Goal: Information Seeking & Learning: Learn about a topic

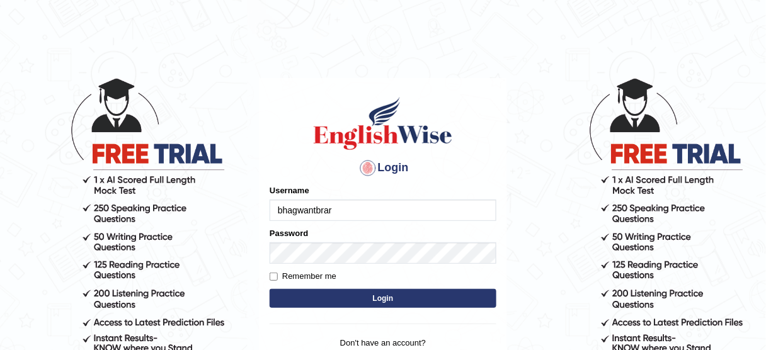
click at [317, 282] on label "Remember me" at bounding box center [303, 276] width 67 height 13
click at [278, 281] on input "Remember me" at bounding box center [274, 277] width 8 height 8
checkbox input "true"
click at [317, 292] on button "Login" at bounding box center [383, 298] width 227 height 19
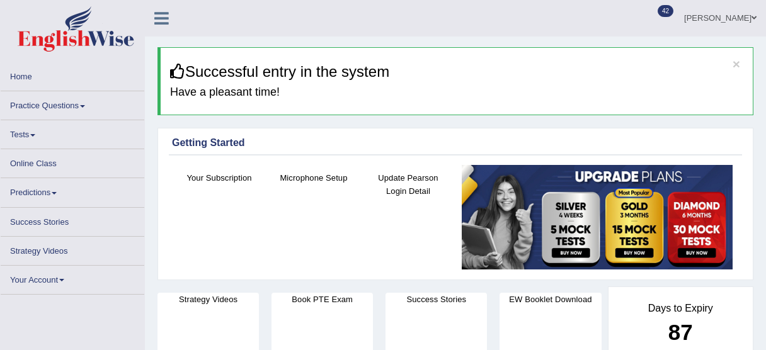
drag, startPoint x: 0, startPoint y: 0, endPoint x: 79, endPoint y: 107, distance: 133.3
click at [81, 103] on link "Practice Questions" at bounding box center [73, 103] width 144 height 25
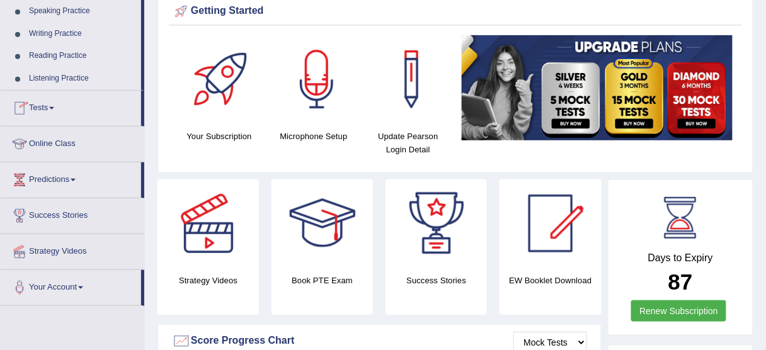
scroll to position [151, 0]
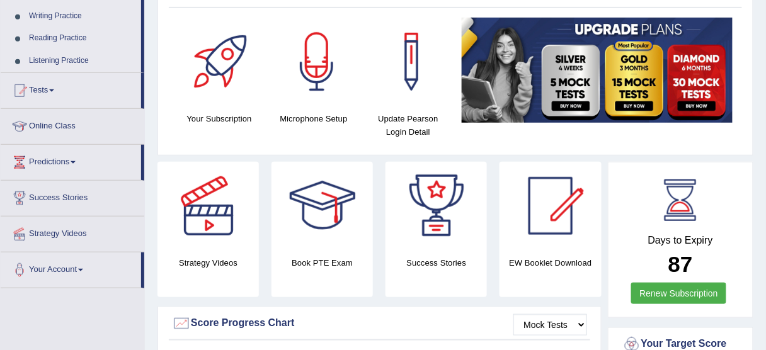
click at [72, 35] on link "Reading Practice" at bounding box center [82, 38] width 118 height 23
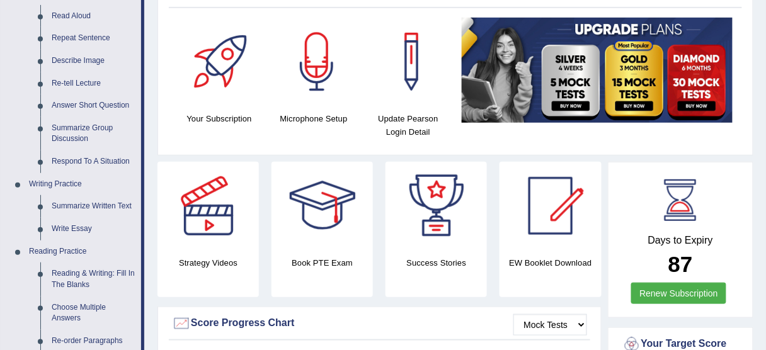
scroll to position [252, 0]
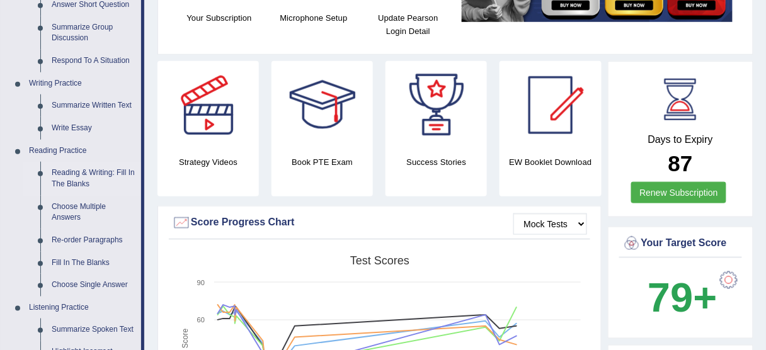
click at [84, 169] on link "Reading & Writing: Fill In The Blanks" at bounding box center [93, 178] width 95 height 33
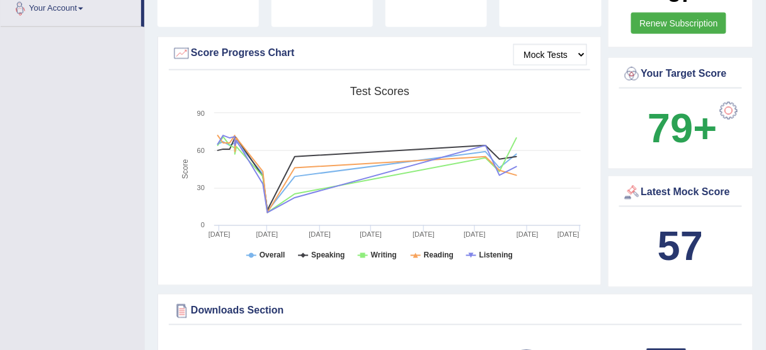
scroll to position [922, 0]
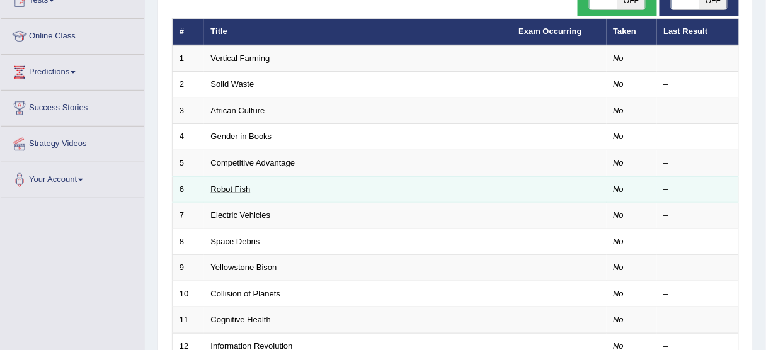
click at [232, 185] on link "Robot Fish" at bounding box center [231, 189] width 40 height 9
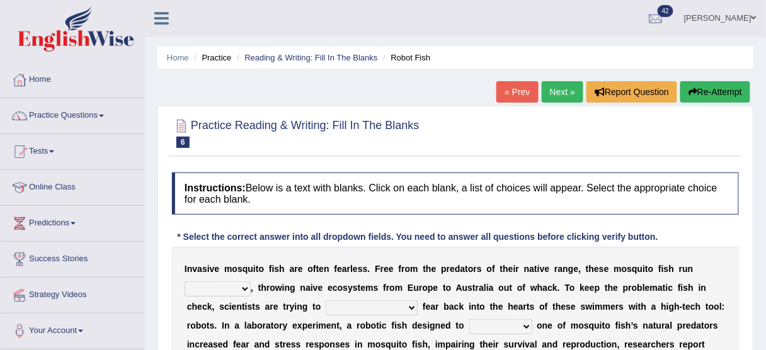
click at [367, 297] on div "I n v a s i v e m o s q u i t o f i s h a r e o f t e n f e a r l e s s . F r e…" at bounding box center [455, 344] width 567 height 195
click at [365, 305] on select "accept spike strike drake" at bounding box center [372, 307] width 92 height 15
select select "accept"
click at [326, 300] on select "accept spike strike drake" at bounding box center [372, 307] width 92 height 15
click at [246, 288] on select "occupant flippant rampant concordant" at bounding box center [218, 289] width 66 height 15
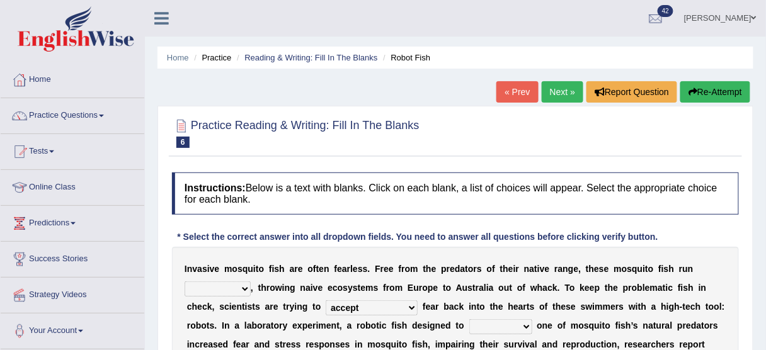
select select "rampant"
click at [185, 282] on select "occupant flippant rampant concordant" at bounding box center [218, 289] width 66 height 15
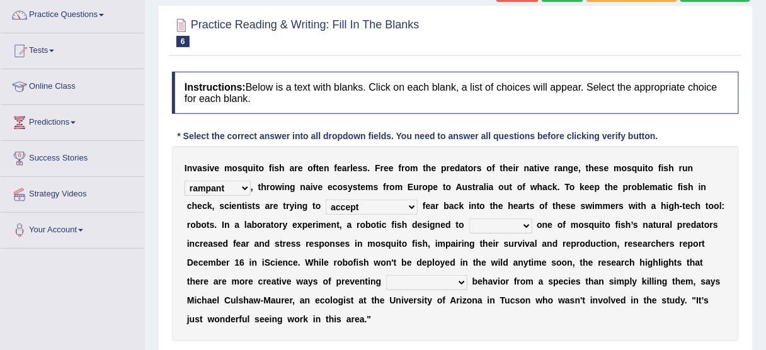
click at [496, 220] on select "bequest mimic battle conquest" at bounding box center [500, 226] width 63 height 15
select select "mimic"
click at [469, 219] on select "bequest mimic battle conquest" at bounding box center [500, 226] width 63 height 15
click at [440, 287] on select "unprivileged unprecedented uncharted unwanted" at bounding box center [426, 282] width 81 height 15
select select "unwanted"
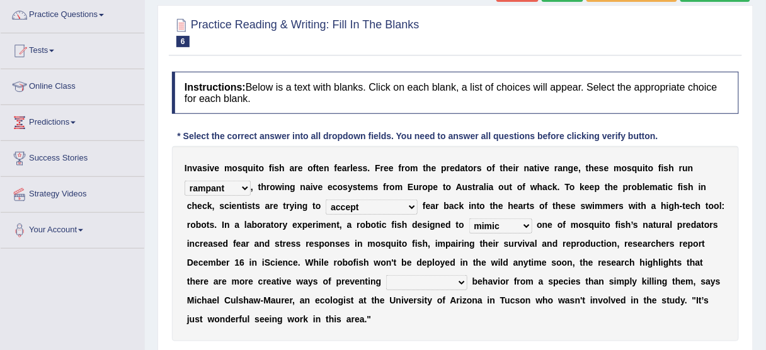
click at [386, 275] on select "unprivileged unprecedented uncharted unwanted" at bounding box center [426, 282] width 81 height 15
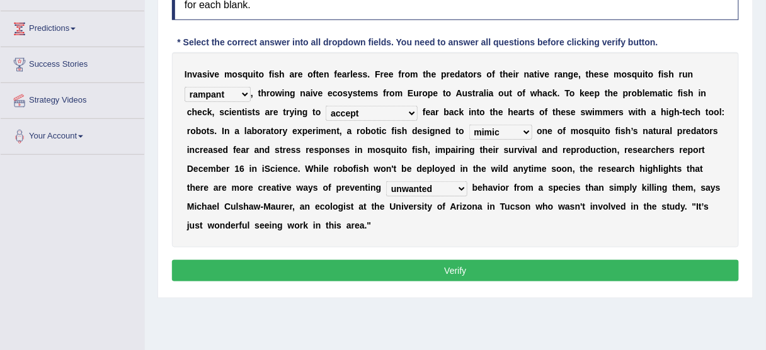
scroll to position [202, 0]
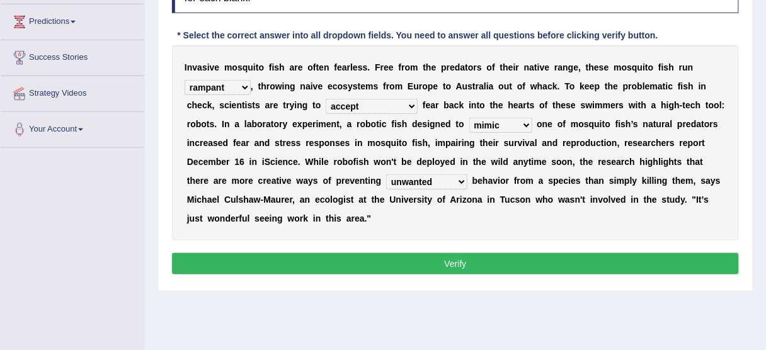
click at [379, 254] on button "Verify" at bounding box center [455, 263] width 567 height 21
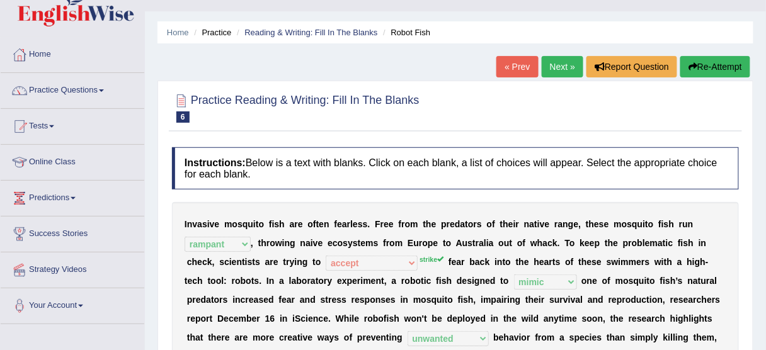
scroll to position [0, 0]
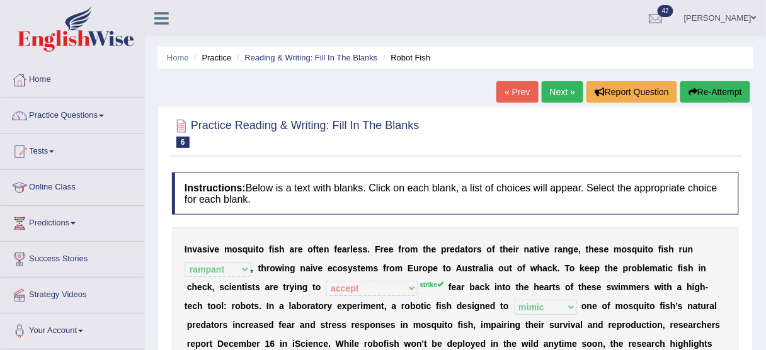
click at [545, 94] on link "Next »" at bounding box center [563, 91] width 42 height 21
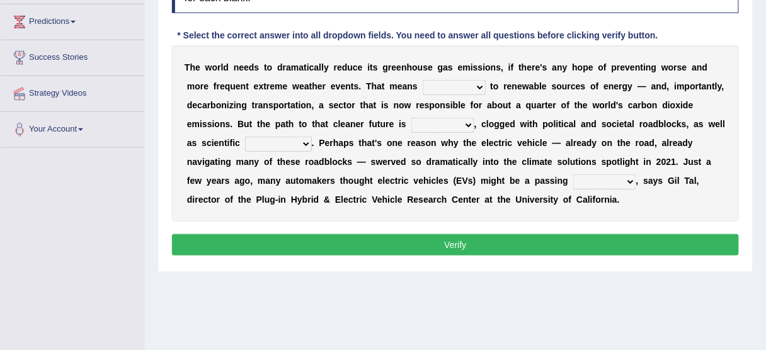
click at [471, 84] on select "grafting drafting crafting shifting" at bounding box center [454, 87] width 63 height 15
click at [423, 80] on select "grafting drafting crafting shifting" at bounding box center [454, 87] width 63 height 15
click at [467, 86] on select "grafting drafting crafting shifting" at bounding box center [454, 87] width 63 height 15
select select "shifting"
click at [423, 80] on select "grafting drafting crafting shifting" at bounding box center [454, 87] width 63 height 15
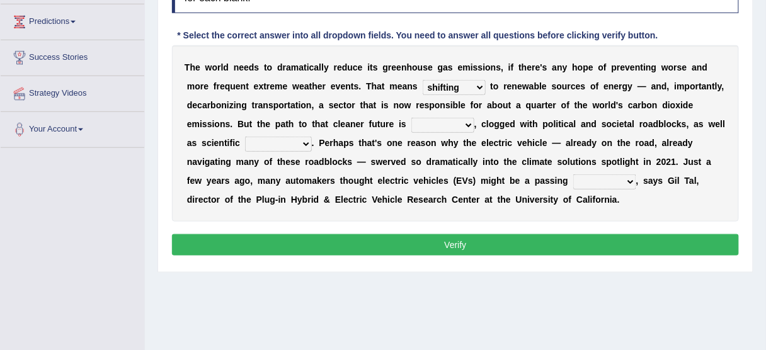
click at [455, 118] on select "daunting daunted daunt dauntless" at bounding box center [442, 125] width 63 height 15
select select "daunting"
click at [411, 118] on select "daunting daunted daunt dauntless" at bounding box center [442, 125] width 63 height 15
click at [303, 139] on select "spectacles obstacles tentacles receptacles" at bounding box center [278, 144] width 67 height 15
select select "obstacles"
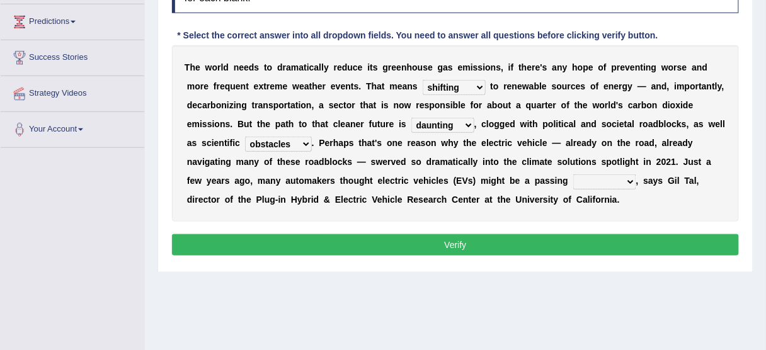
click at [245, 137] on select "spectacles obstacles tentacles receptacles" at bounding box center [278, 144] width 67 height 15
click at [607, 176] on select "fad gad tad lad" at bounding box center [604, 181] width 63 height 15
select select "fad"
click at [573, 174] on select "fad gad tad lad" at bounding box center [604, 181] width 63 height 15
click at [602, 240] on button "Verify" at bounding box center [455, 244] width 567 height 21
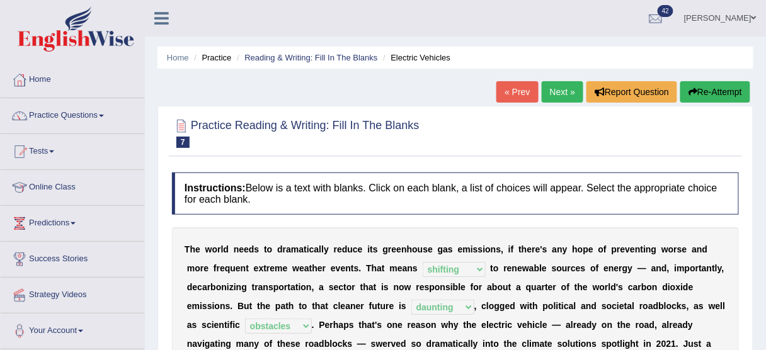
click at [548, 93] on link "Next »" at bounding box center [563, 91] width 42 height 21
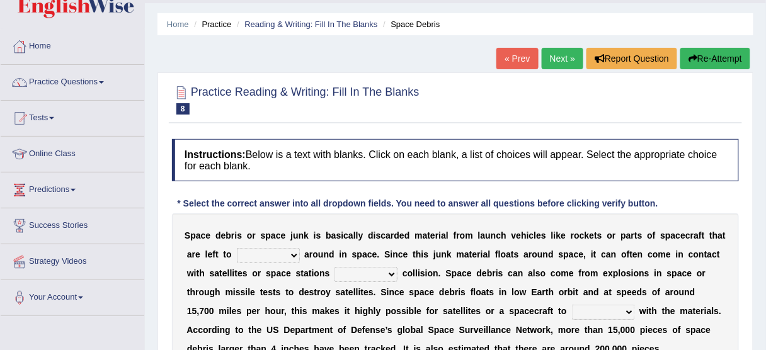
scroll to position [101, 0]
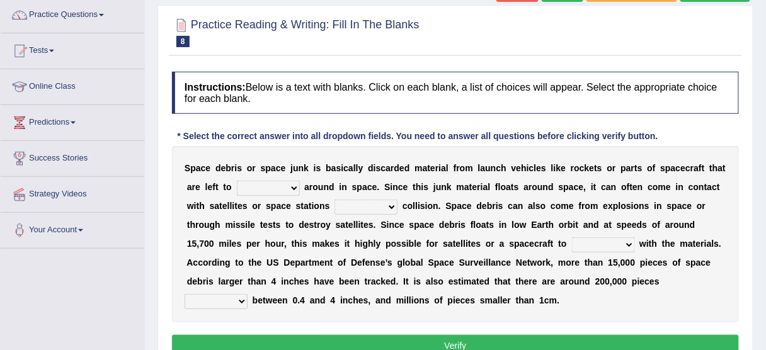
click at [261, 183] on select "twist center roam loll" at bounding box center [268, 188] width 63 height 15
select select "center"
click at [237, 181] on select "twist center roam loll" at bounding box center [268, 188] width 63 height 15
click at [365, 207] on select "risks risk risked risking" at bounding box center [365, 207] width 63 height 15
select select "risking"
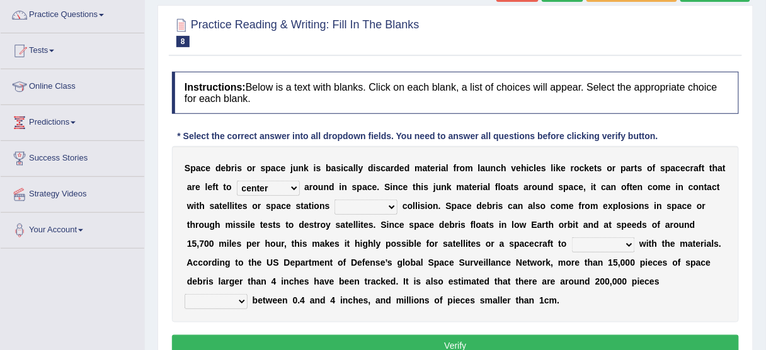
click at [334, 200] on select "risks risk risked risking" at bounding box center [365, 207] width 63 height 15
click at [577, 240] on select "collect collate collide collocate" at bounding box center [603, 244] width 63 height 15
select select "collide"
click at [572, 237] on select "collect collate collide collocate" at bounding box center [603, 244] width 63 height 15
click at [248, 294] on select "sized sizing size sizes" at bounding box center [216, 301] width 63 height 15
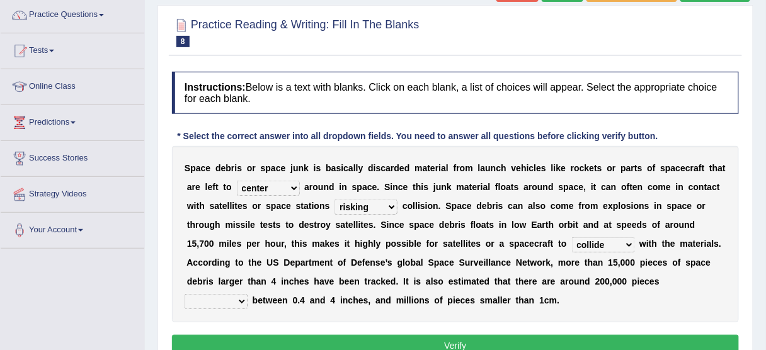
select select "sizing"
click at [248, 294] on select "sized sizing size sizes" at bounding box center [216, 301] width 63 height 15
click at [631, 336] on button "Verify" at bounding box center [455, 345] width 567 height 21
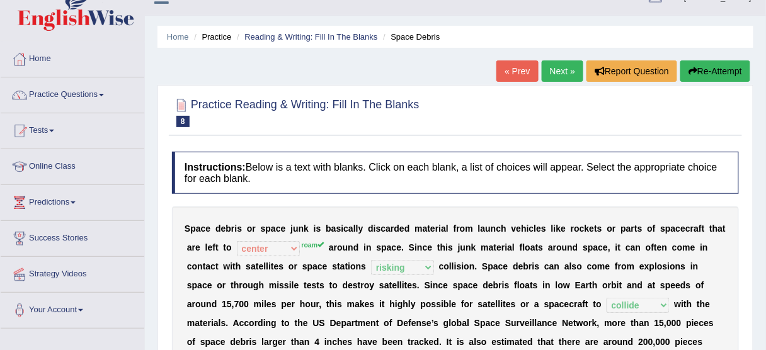
scroll to position [0, 0]
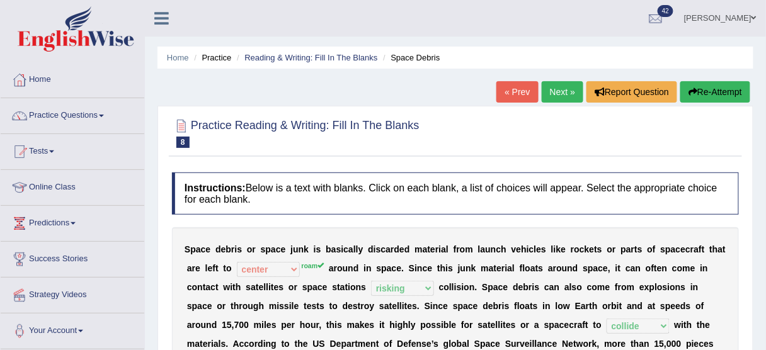
click at [543, 89] on link "Next »" at bounding box center [563, 91] width 42 height 21
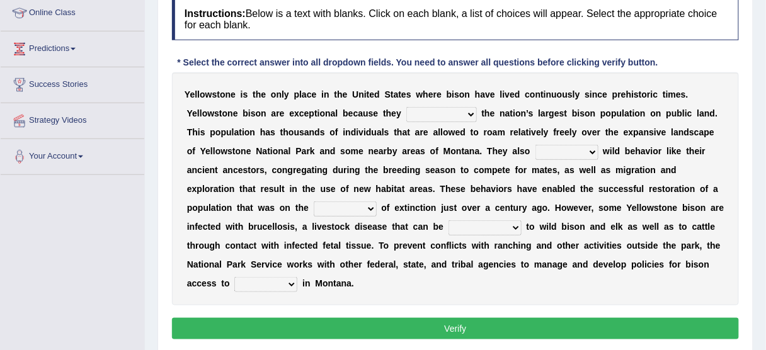
select select "consist"
click at [406, 107] on select "congregate comprise consist compromise" at bounding box center [441, 114] width 71 height 15
click at [555, 153] on select "exhibit disregard resist encourage" at bounding box center [566, 152] width 63 height 15
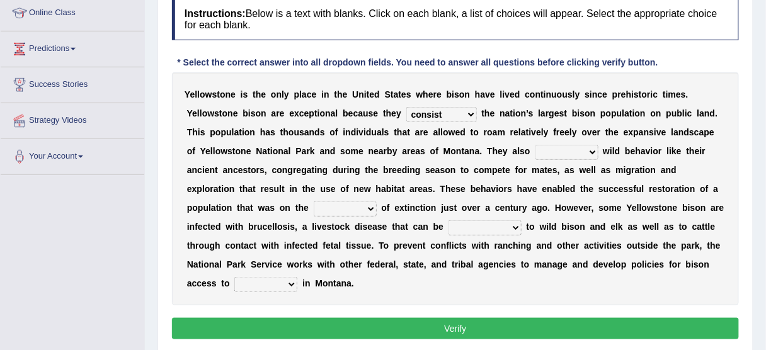
select select "encourage"
click at [535, 145] on select "exhibit disregard resist encourage" at bounding box center [566, 152] width 63 height 15
click at [358, 210] on select "brine brink danger brindle" at bounding box center [345, 209] width 63 height 15
select select "brink"
click at [314, 202] on select "brine brink danger brindle" at bounding box center [345, 209] width 63 height 15
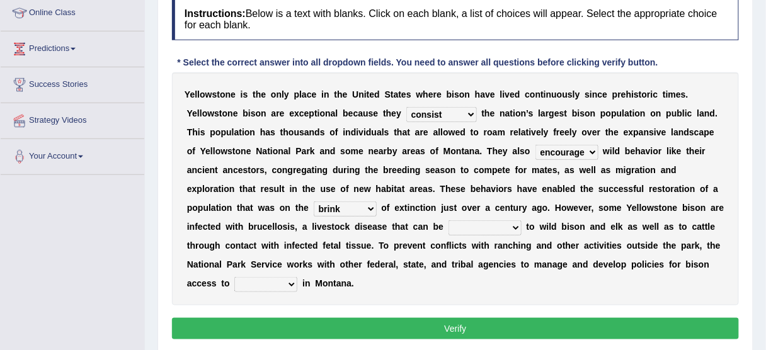
click at [355, 204] on select "brine brink danger brindle" at bounding box center [345, 209] width 63 height 15
click at [486, 230] on select "transplanted transported transgressed transmitted" at bounding box center [485, 227] width 73 height 15
select select "transported"
click at [449, 220] on select "transplanted transported transgressed transmitted" at bounding box center [485, 227] width 73 height 15
click at [257, 287] on select "habitat habitat habitant food" at bounding box center [265, 284] width 63 height 15
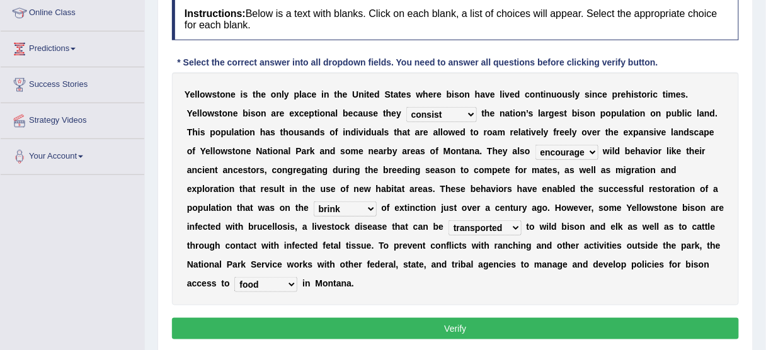
click at [234, 277] on select "habitat habitat habitant food" at bounding box center [265, 284] width 63 height 15
click at [277, 283] on select "habitat habitat habitant food" at bounding box center [265, 284] width 63 height 15
select select "habitat"
click at [234, 277] on select "habitat habitat habitant food" at bounding box center [265, 284] width 63 height 15
click at [310, 318] on button "Verify" at bounding box center [455, 328] width 567 height 21
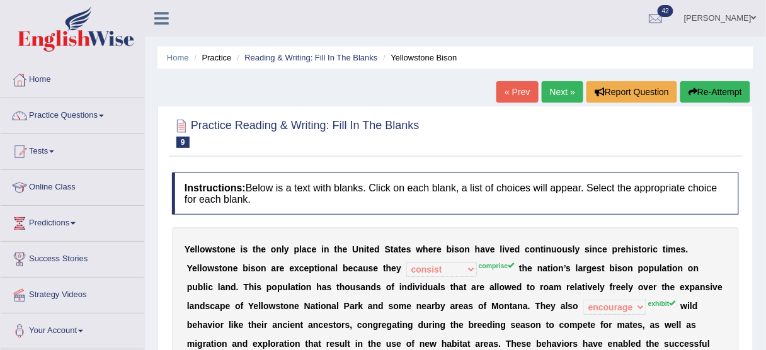
click at [557, 77] on div "Home Practice Reading & Writing: Fill In The Blanks Yellowstone Bison « Prev Ne…" at bounding box center [455, 315] width 621 height 630
click at [556, 91] on link "Next »" at bounding box center [563, 91] width 42 height 21
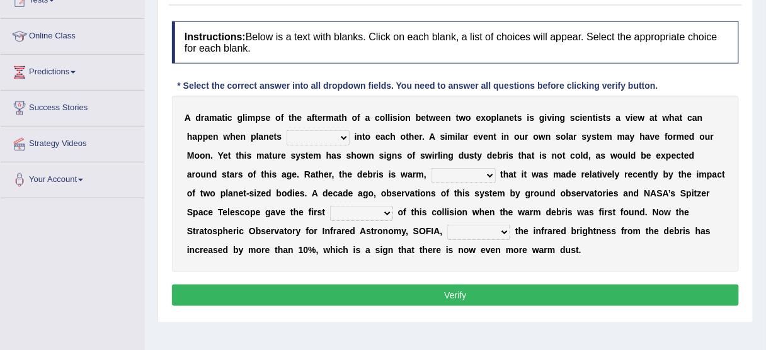
click at [350, 137] on b at bounding box center [352, 137] width 5 height 10
click at [341, 140] on select "crash explore roam implode" at bounding box center [318, 137] width 63 height 15
select select "implode"
click at [287, 130] on select "crash explore roam implode" at bounding box center [318, 137] width 63 height 15
click at [447, 176] on select "reinforcing sentencing forging conducing" at bounding box center [464, 175] width 64 height 15
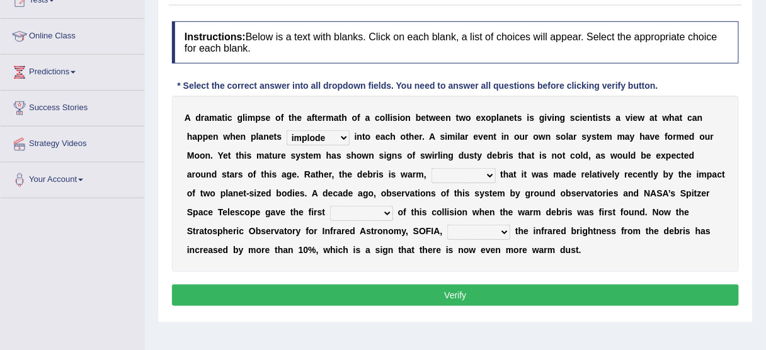
select select "reinforcing"
click at [432, 168] on select "reinforcing sentencing forging conducing" at bounding box center [464, 175] width 64 height 15
click at [345, 214] on select "pints faints hints taints" at bounding box center [361, 213] width 63 height 15
select select "faints"
click at [330, 206] on select "pints faints hints taints" at bounding box center [361, 213] width 63 height 15
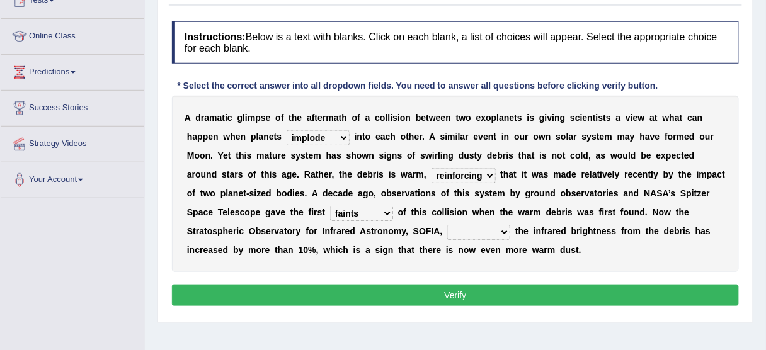
click at [355, 256] on div "A d r a m a t i c g l i m p s e o f t h e a f t e r m a t h o f a c o l l i s i…" at bounding box center [455, 184] width 567 height 176
click at [468, 234] on select "concealed revealed repealed unsealed" at bounding box center [478, 232] width 63 height 15
select select "revealed"
click at [447, 225] on select "concealed revealed repealed unsealed" at bounding box center [478, 232] width 63 height 15
click at [489, 270] on div "A d r a m a t i c g l i m p s e o f t h e a f t e r m a t h o f a c o l l i s i…" at bounding box center [455, 184] width 567 height 176
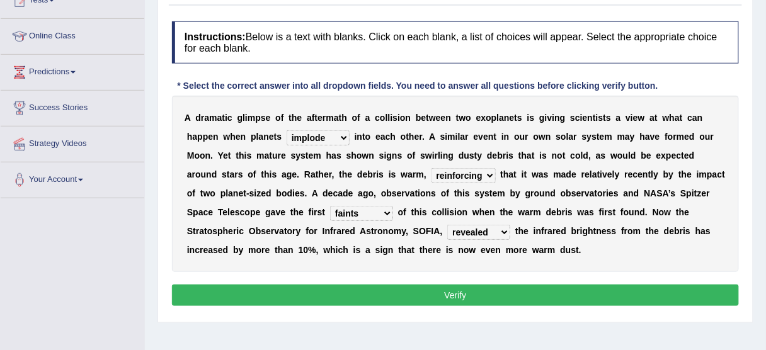
click at [489, 297] on button "Verify" at bounding box center [455, 295] width 567 height 21
